Goal: Obtain resource: Download file/media

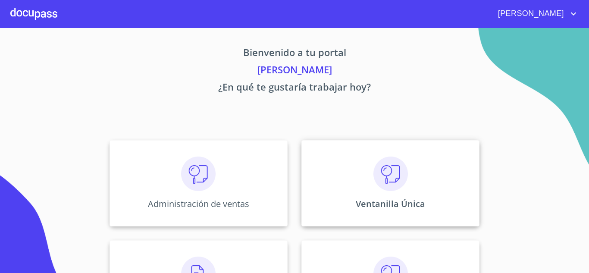
click at [398, 201] on p "Ventanilla Única" at bounding box center [390, 204] width 69 height 12
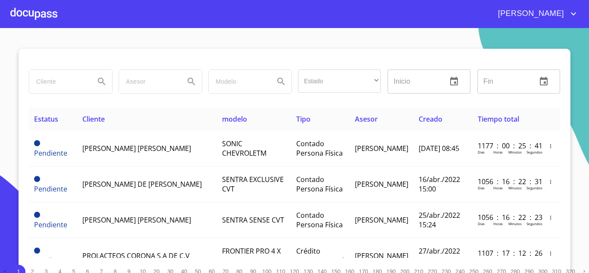
click at [69, 86] on input "search" at bounding box center [58, 81] width 59 height 23
type input "CORPORACION"
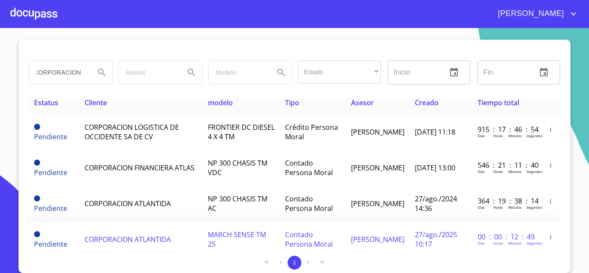
scroll to position [30, 0]
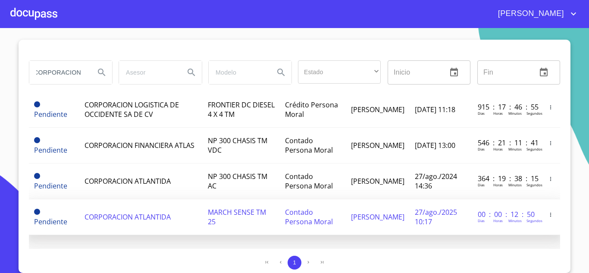
click at [92, 210] on td "CORPORACION ATLANTIDA" at bounding box center [140, 217] width 123 height 36
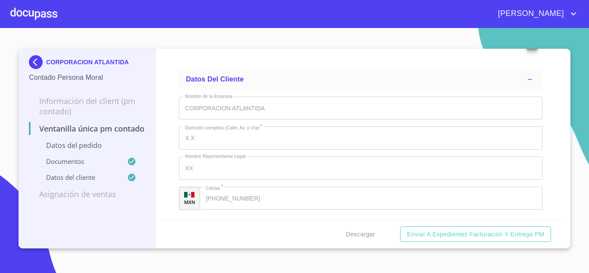
scroll to position [2282, 0]
click at [346, 229] on span "Descargar" at bounding box center [360, 234] width 29 height 11
